Goal: Check status

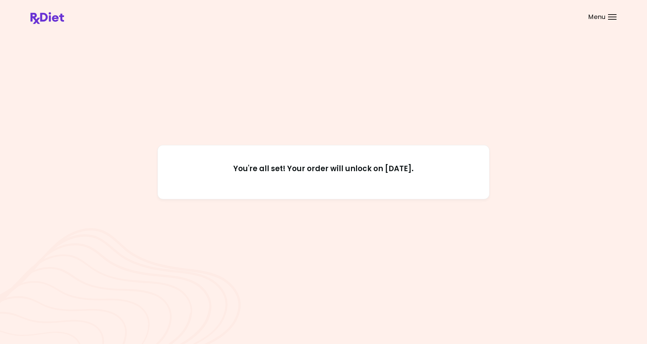
click at [317, 185] on div "You're all set! Your order will unlock on [DATE]." at bounding box center [323, 172] width 332 height 54
click at [317, 169] on h2 "You're all set! Your order will unlock on [DATE]." at bounding box center [323, 172] width 301 height 16
click at [611, 15] on div "Menu" at bounding box center [612, 16] width 8 height 5
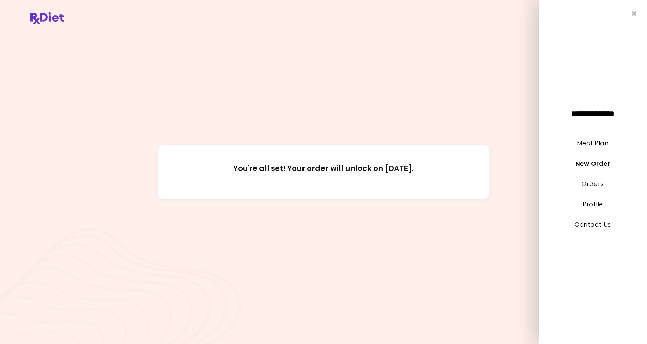
click at [581, 163] on link "New Order" at bounding box center [592, 163] width 35 height 8
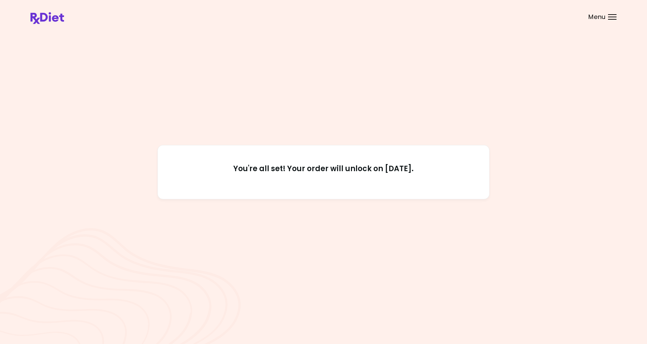
click at [470, 114] on div "You're all set! Your order will unlock on [DATE]." at bounding box center [323, 172] width 586 height 286
click at [612, 15] on div "Menu" at bounding box center [612, 16] width 8 height 5
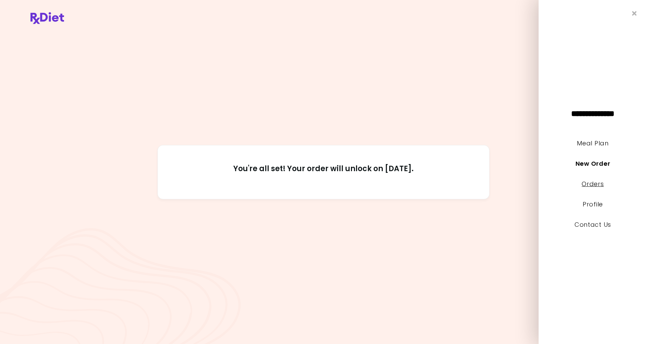
click at [584, 182] on link "Orders" at bounding box center [592, 183] width 22 height 8
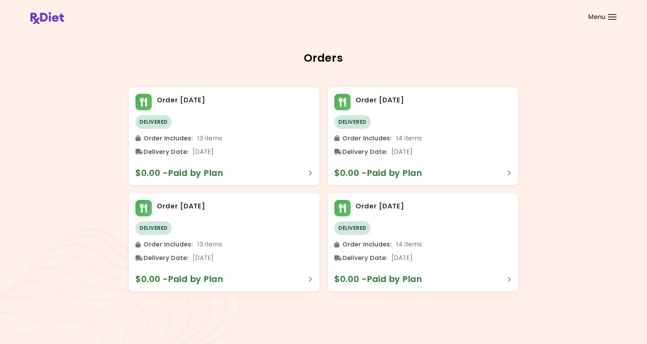
click at [612, 15] on div "Menu" at bounding box center [612, 16] width 8 height 5
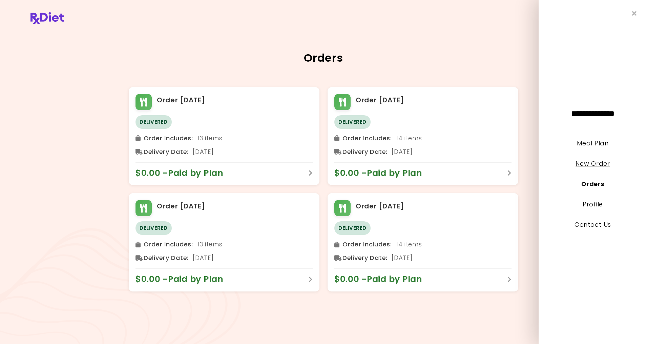
click at [586, 161] on link "New Order" at bounding box center [592, 163] width 34 height 8
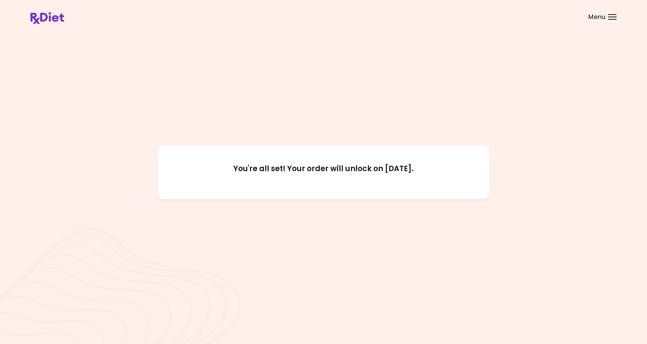
click at [282, 170] on h2 "You're all set! Your order will unlock on [DATE]." at bounding box center [323, 172] width 301 height 16
